Goal: Contribute content: Add original content to the website for others to see

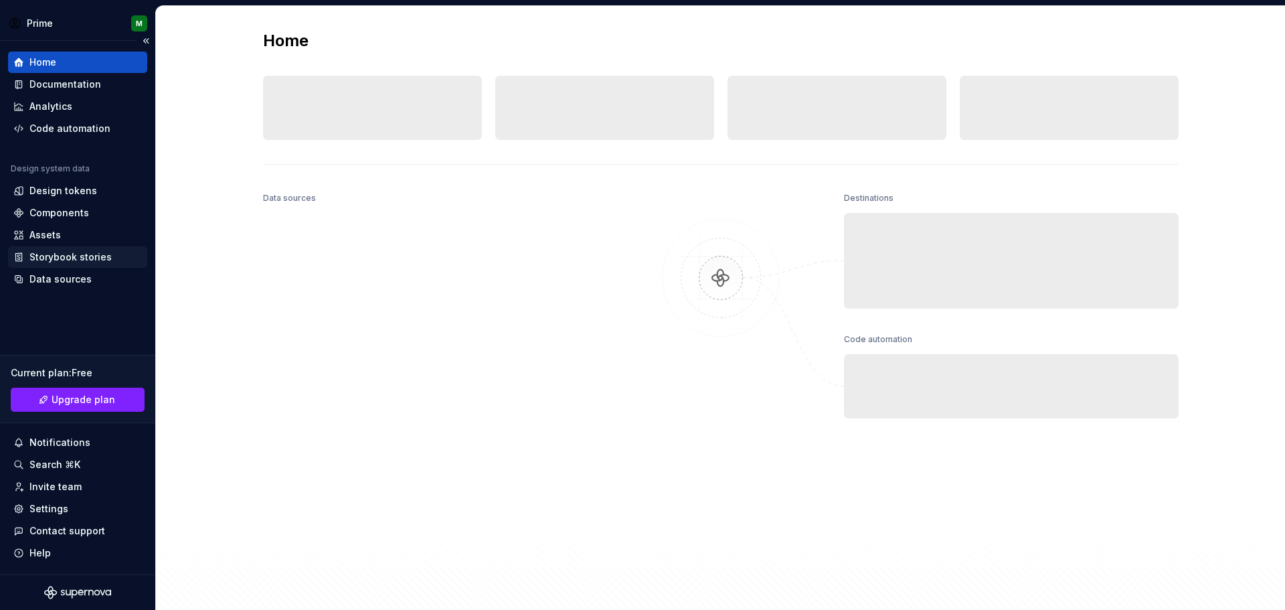
click at [77, 261] on div "Storybook stories" at bounding box center [70, 256] width 82 height 13
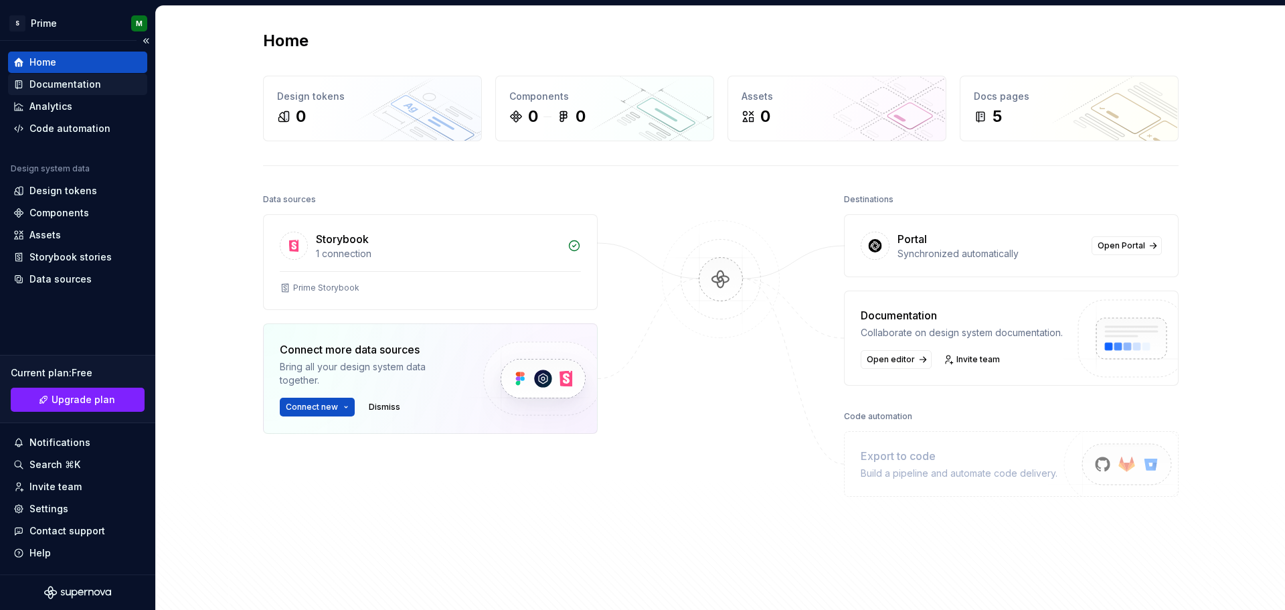
click at [27, 91] on div "Documentation" at bounding box center [77, 84] width 139 height 21
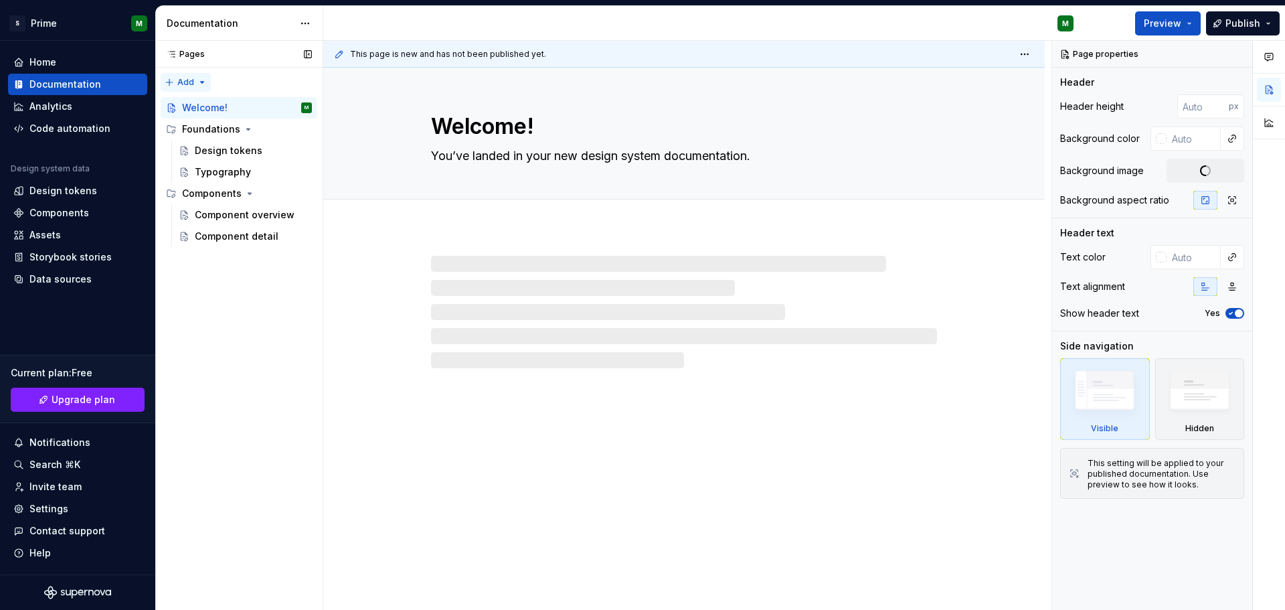
click at [177, 82] on div "Pages Pages Add Accessibility guide for tree Page tree. Navigate the tree with …" at bounding box center [238, 325] width 167 height 569
click at [227, 114] on div "New page" at bounding box center [228, 108] width 87 height 13
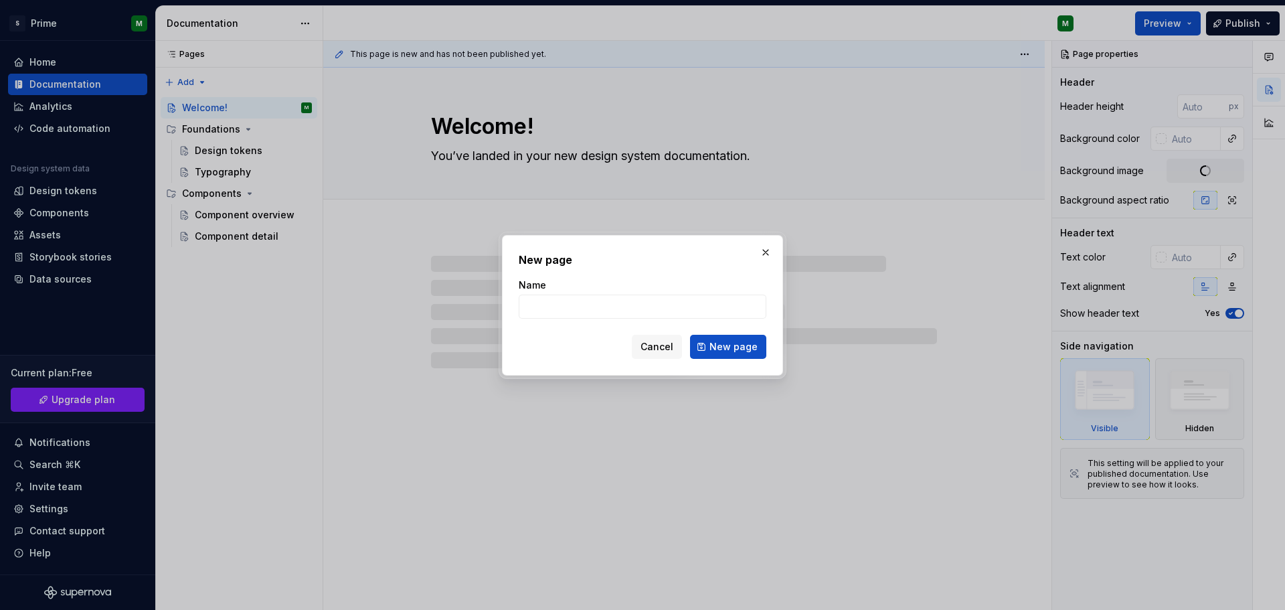
type textarea "*"
type input "sample"
type textarea "*"
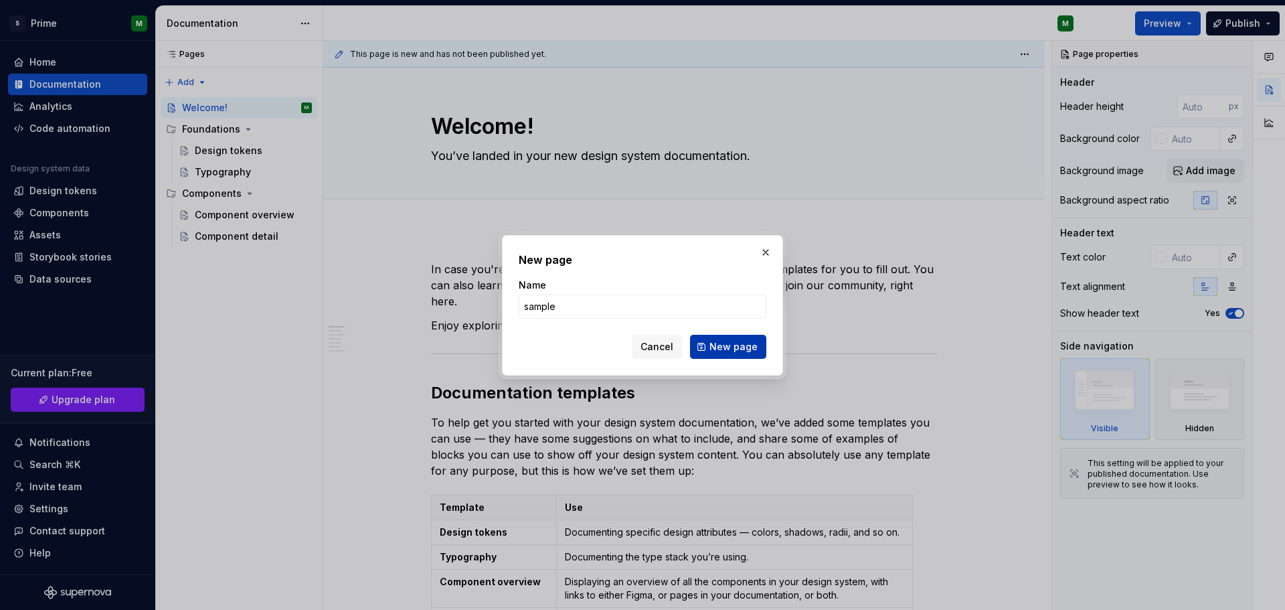
type input "sample"
click at [752, 351] on span "New page" at bounding box center [733, 346] width 48 height 13
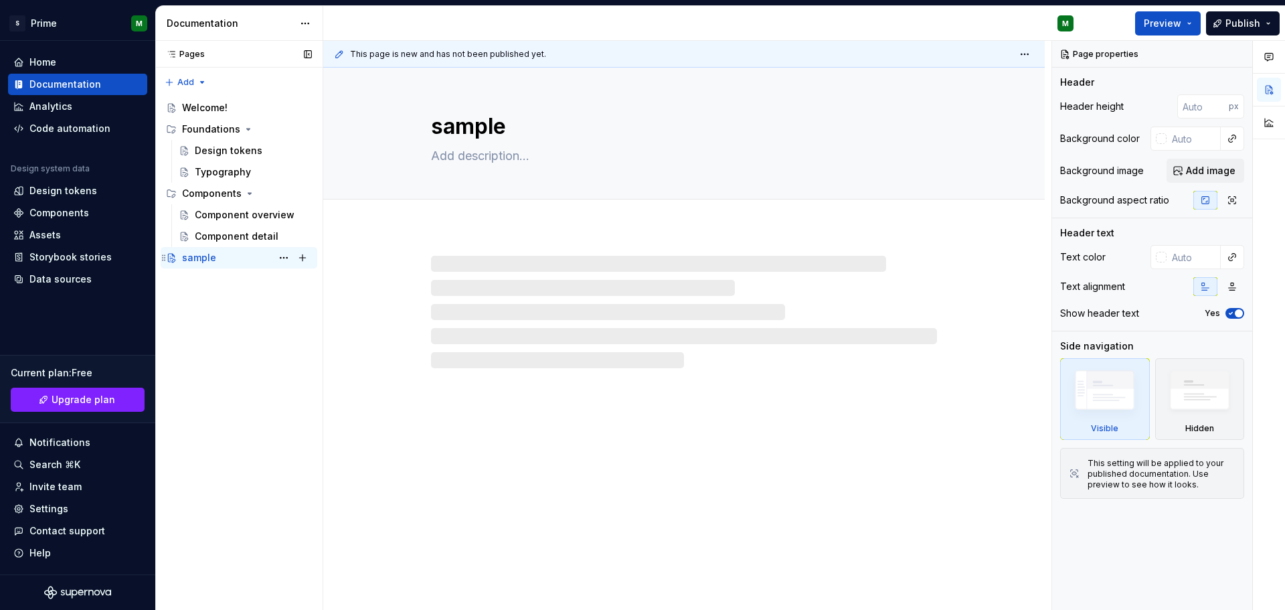
click at [214, 264] on div "sample" at bounding box center [199, 257] width 34 height 13
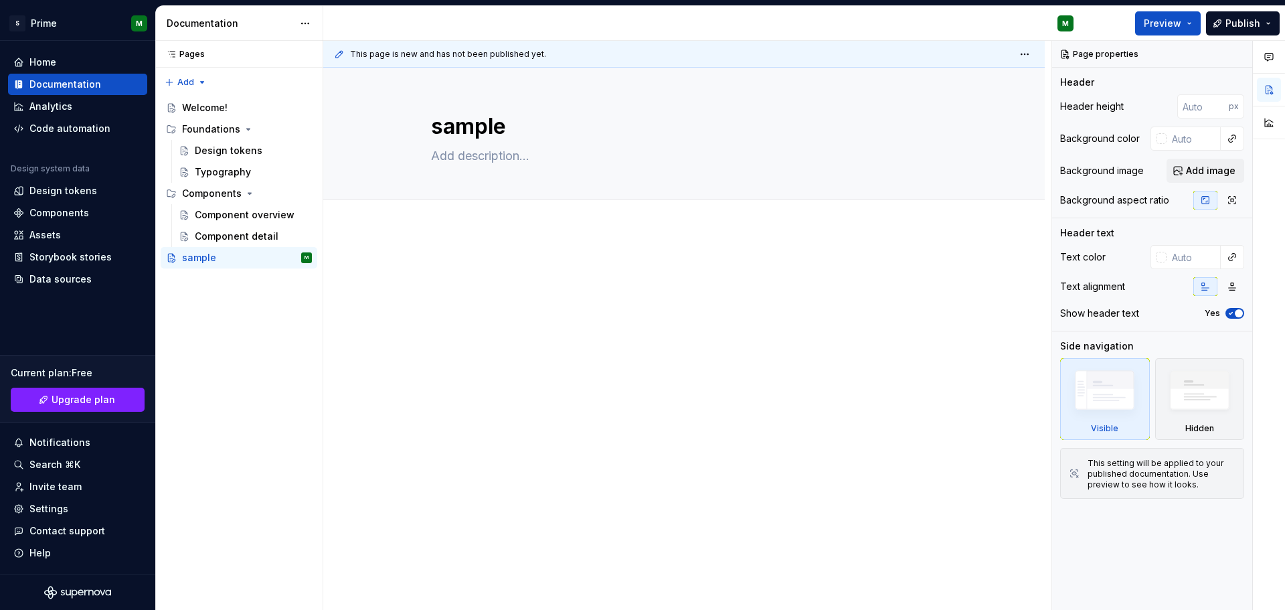
click at [421, 333] on div at bounding box center [683, 370] width 721 height 282
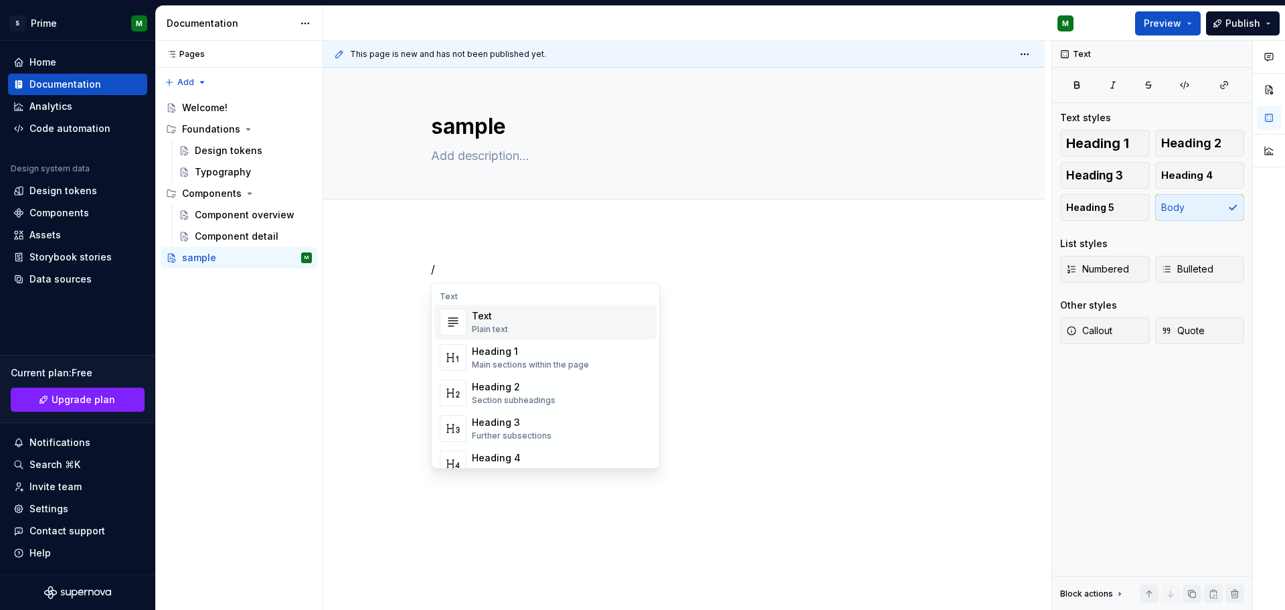
type textarea "*"
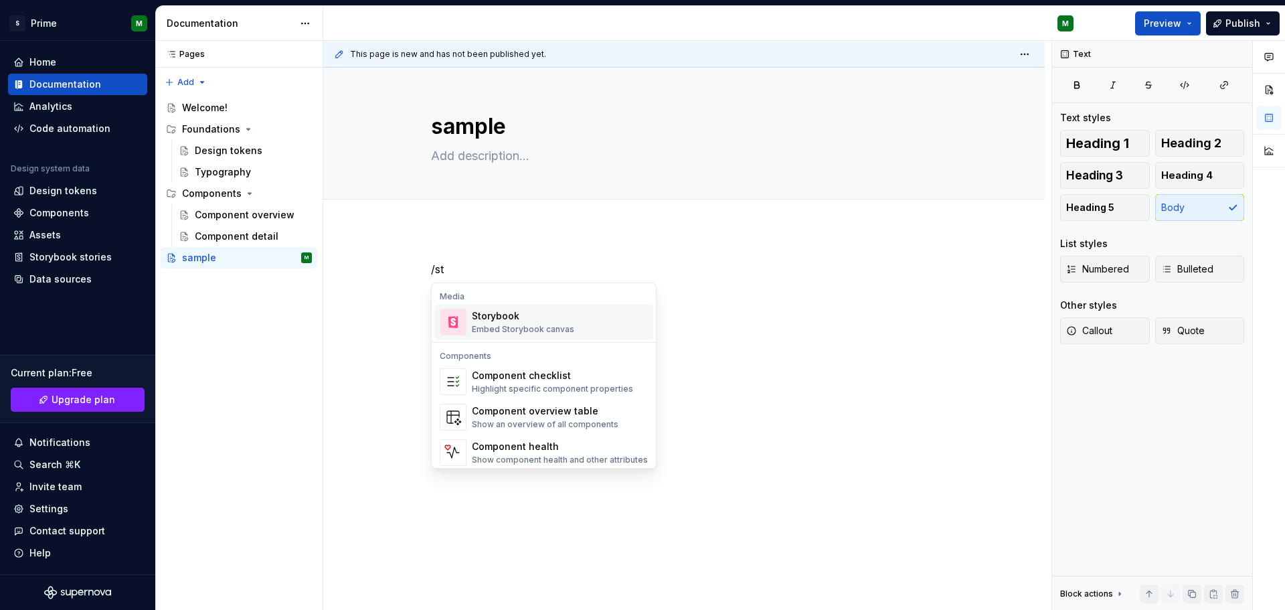
click at [580, 328] on div "Storybook Embed Storybook canvas" at bounding box center [560, 321] width 176 height 27
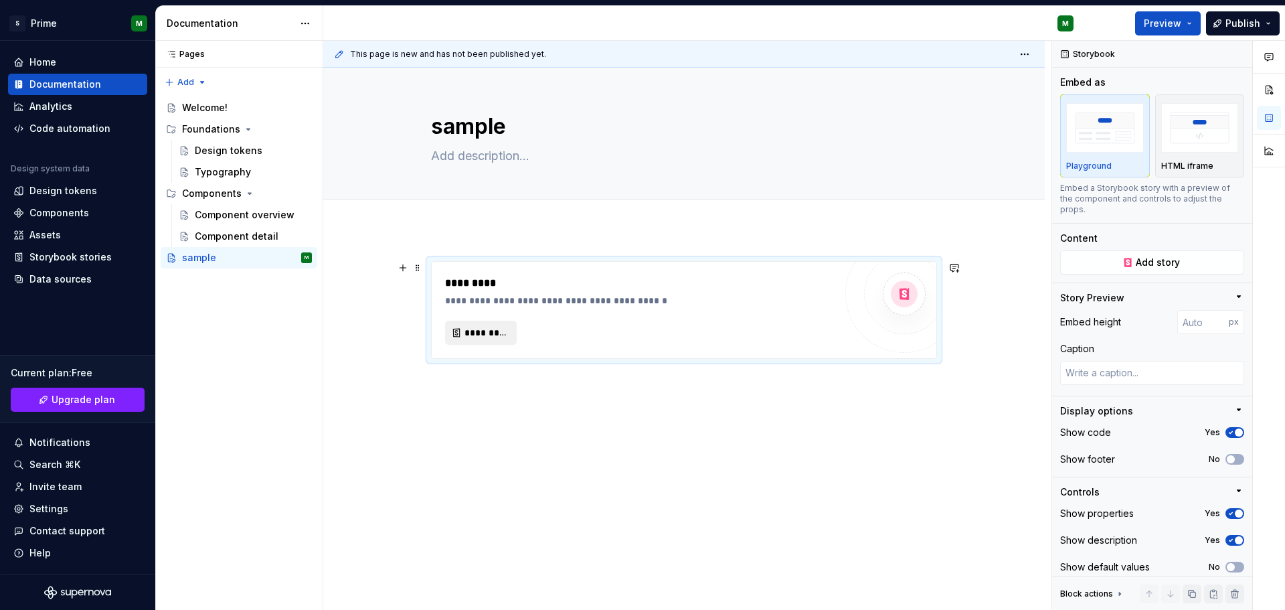
click at [472, 337] on span "*********" at bounding box center [485, 332] width 43 height 13
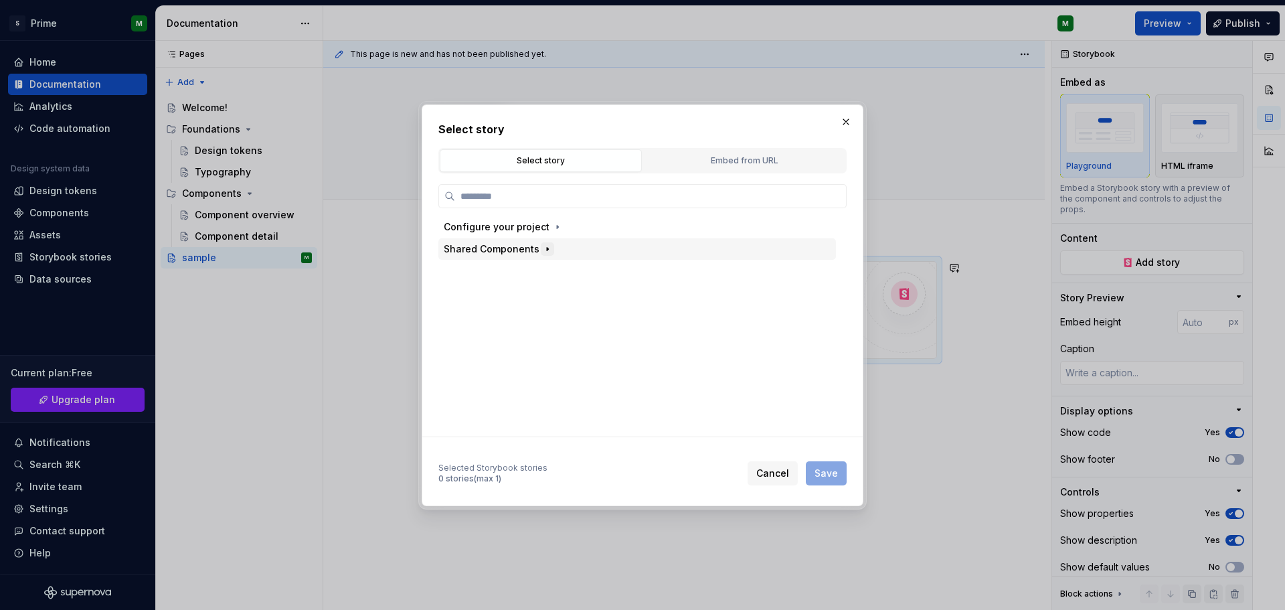
click at [541, 250] on button "button" at bounding box center [547, 248] width 13 height 13
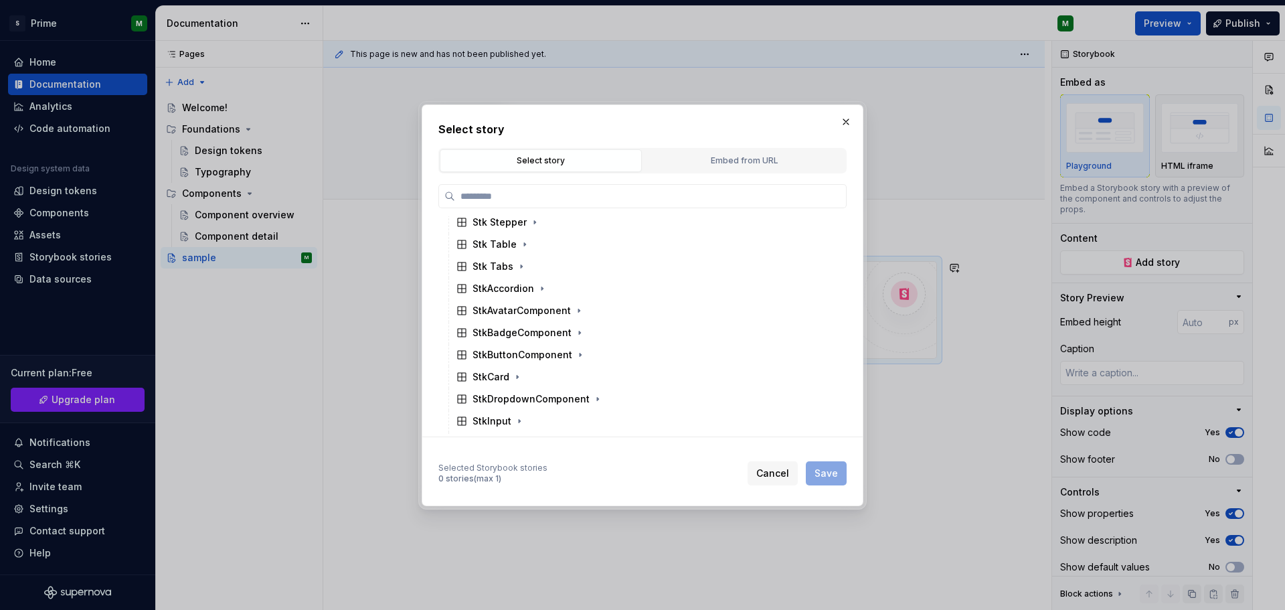
scroll to position [201, 0]
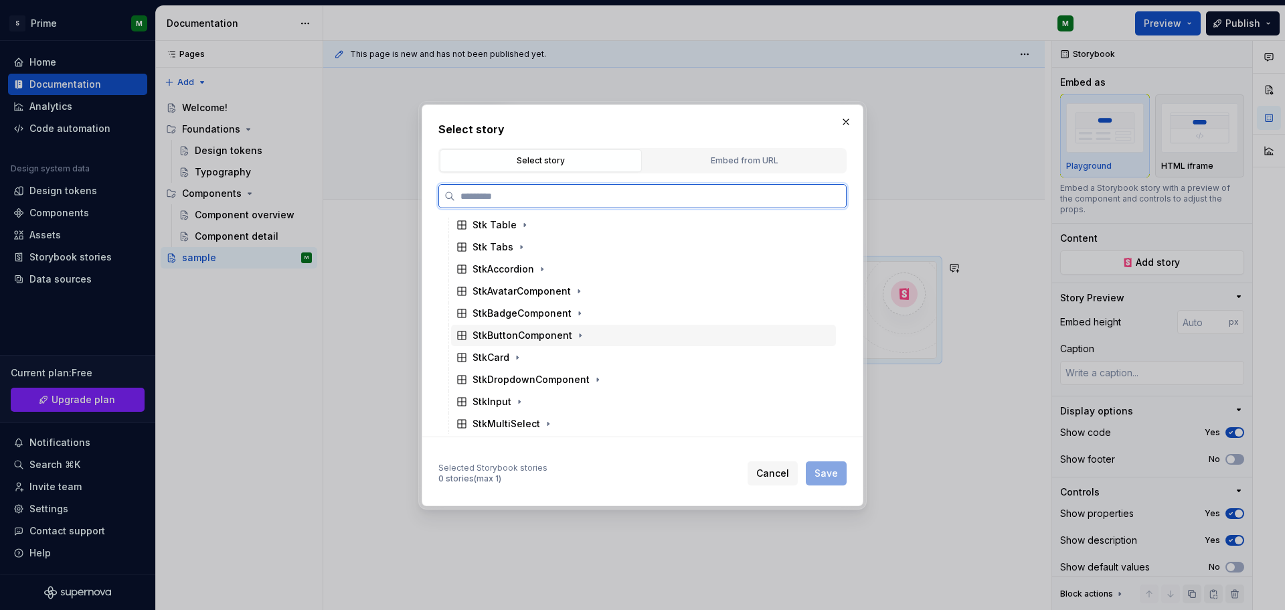
click at [515, 339] on div "StkButtonComponent" at bounding box center [522, 335] width 100 height 13
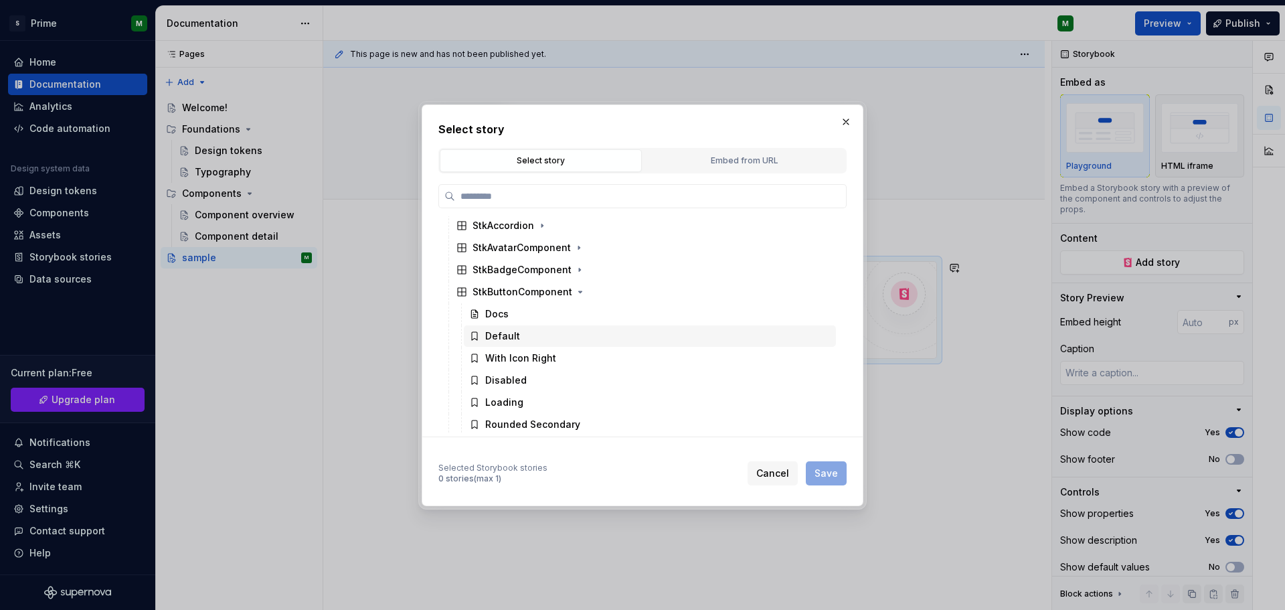
scroll to position [268, 0]
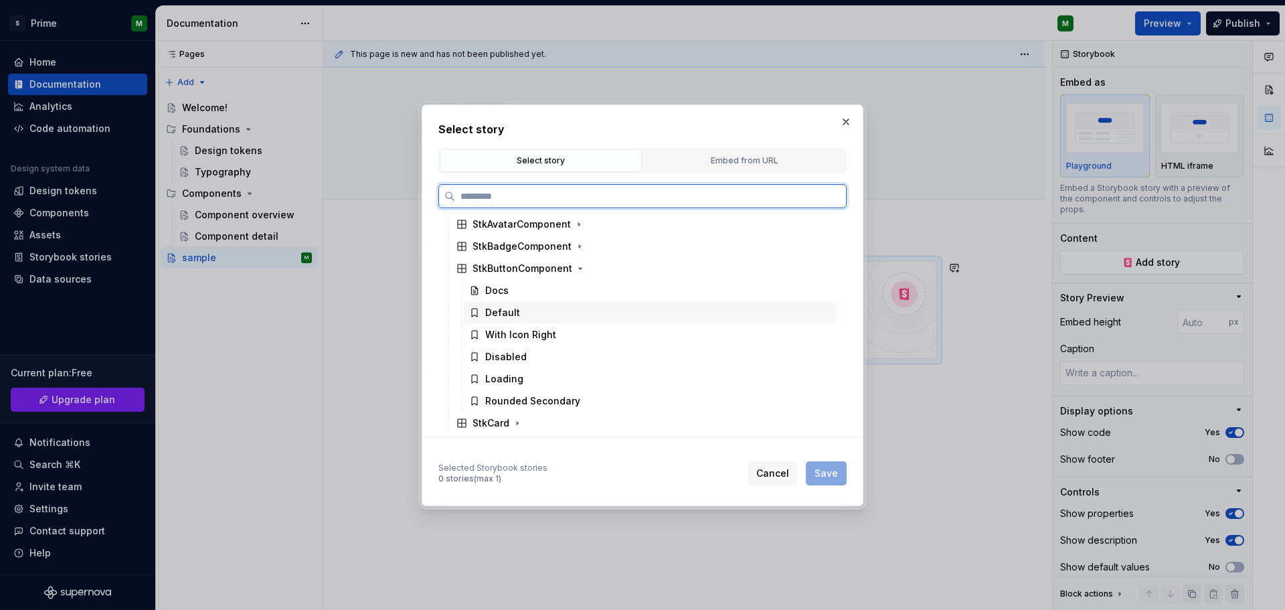
click at [527, 321] on div "Default" at bounding box center [650, 312] width 372 height 21
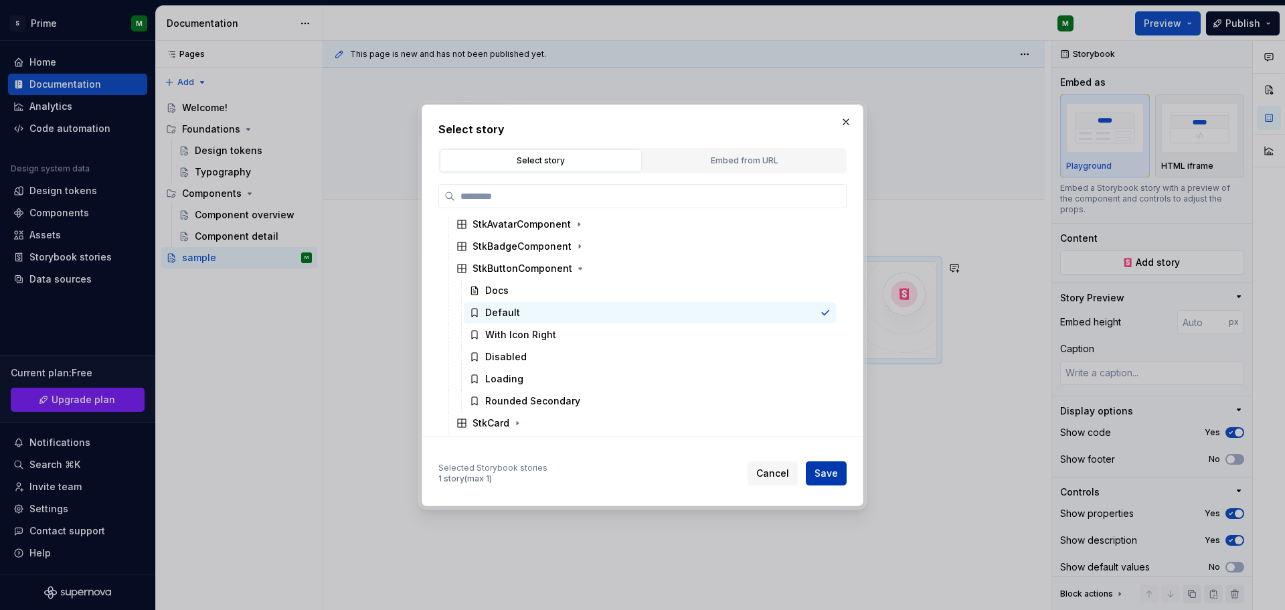
click at [831, 466] on span "Save" at bounding box center [825, 472] width 23 height 13
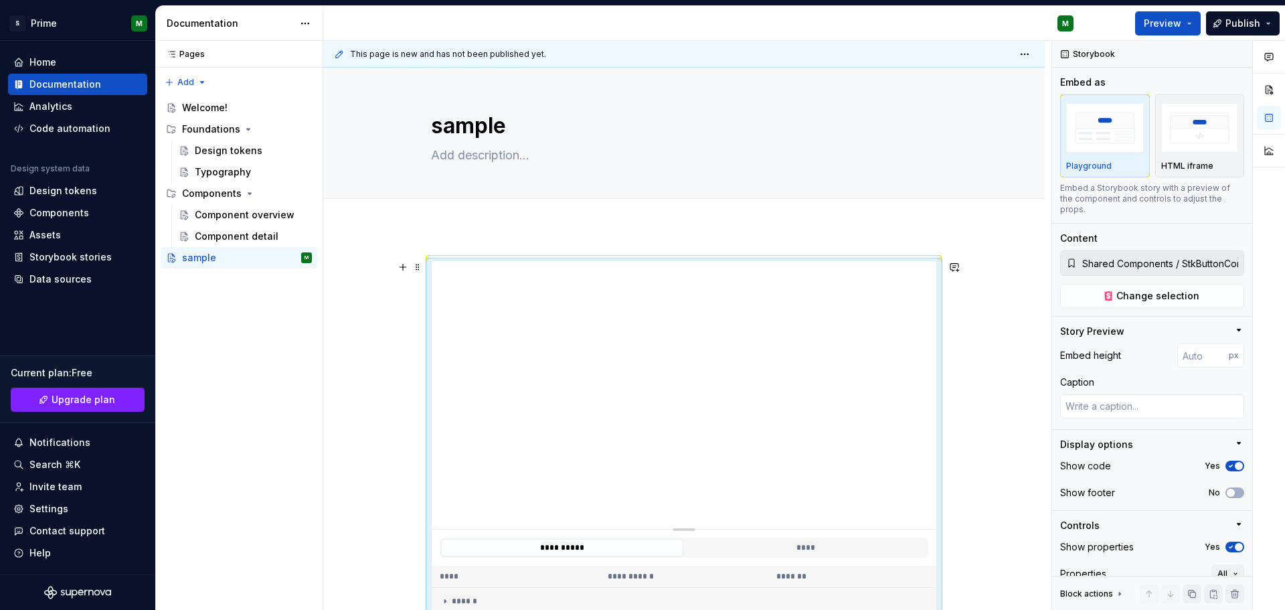
scroll to position [0, 0]
type textarea "*"
